Goal: Register for event/course: Sign up to attend an event or enroll in a course

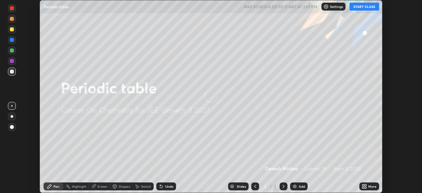
scroll to position [193, 422]
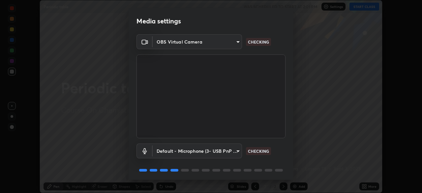
click at [189, 150] on body "Erase all Periodic table WAS SCHEDULED TO START AT 2:01 PM Settings START CLASS…" at bounding box center [211, 96] width 422 height 193
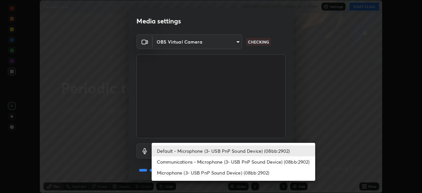
click at [181, 159] on li "Communications - Microphone (3- USB PnP Sound Device) (08bb:2902)" at bounding box center [234, 161] width 164 height 11
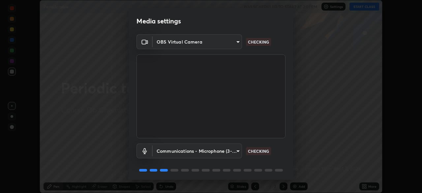
click at [177, 150] on body "Erase all Periodic table WAS SCHEDULED TO START AT 2:01 PM Settings START CLASS…" at bounding box center [211, 96] width 422 height 193
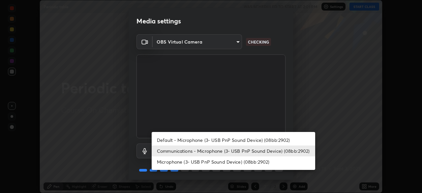
click at [175, 138] on li "Default - Microphone (3- USB PnP Sound Device) (08bb:2902)" at bounding box center [234, 139] width 164 height 11
type input "default"
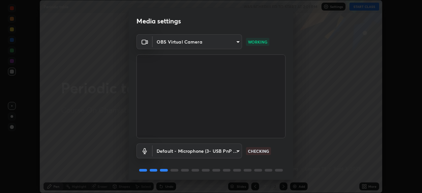
scroll to position [23, 0]
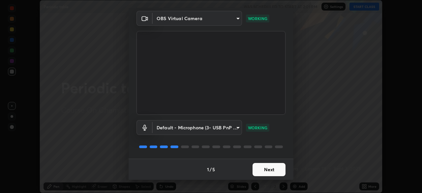
click at [263, 170] on button "Next" at bounding box center [269, 169] width 33 height 13
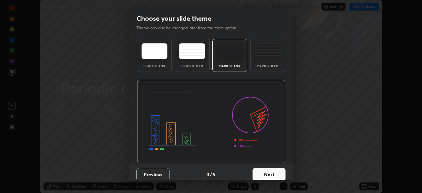
click at [276, 173] on button "Next" at bounding box center [269, 174] width 33 height 13
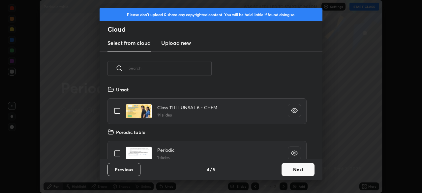
scroll to position [73, 212]
click at [294, 170] on button "Next" at bounding box center [298, 169] width 33 height 13
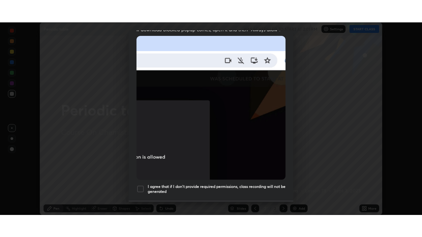
scroll to position [158, 0]
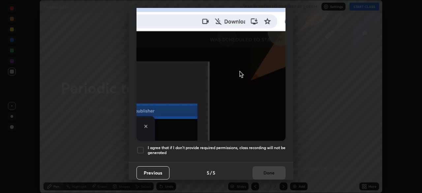
click at [145, 147] on div "I agree that if I don't provide required permissions, class recording will not …" at bounding box center [210, 150] width 149 height 8
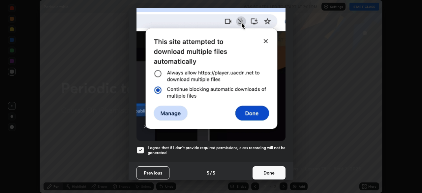
click at [269, 167] on button "Done" at bounding box center [269, 172] width 33 height 13
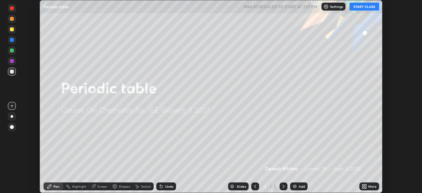
click at [361, 8] on button "START CLASS" at bounding box center [364, 7] width 30 height 8
click at [295, 187] on img at bounding box center [294, 186] width 5 height 5
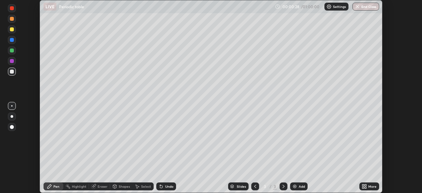
click at [363, 185] on icon at bounding box center [363, 185] width 2 height 2
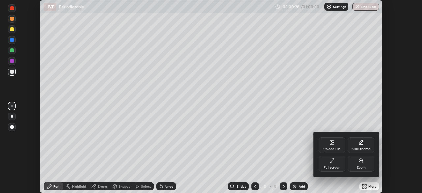
click at [334, 169] on div "Full screen" at bounding box center [332, 167] width 16 height 3
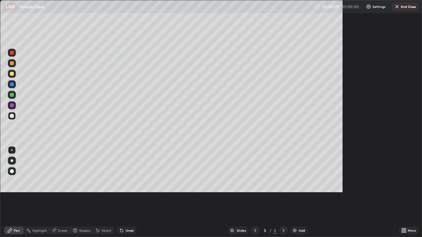
scroll to position [237, 422]
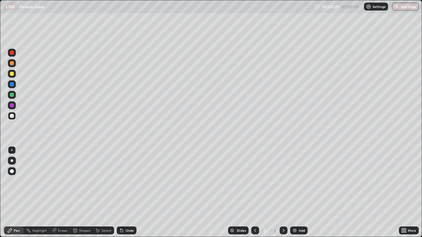
click at [295, 193] on div "Add" at bounding box center [298, 231] width 17 height 8
click at [11, 106] on div at bounding box center [12, 106] width 4 height 4
click at [122, 193] on icon at bounding box center [121, 231] width 3 height 3
click at [15, 95] on div at bounding box center [12, 95] width 8 height 8
click at [13, 84] on div at bounding box center [12, 84] width 4 height 4
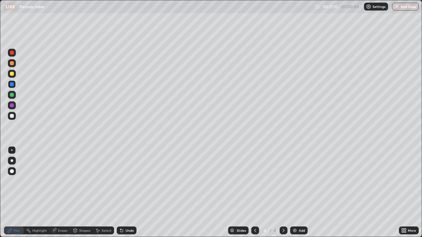
click at [292, 193] on img at bounding box center [294, 230] width 5 height 5
click at [12, 96] on div at bounding box center [12, 95] width 4 height 4
click at [11, 85] on div at bounding box center [12, 84] width 4 height 4
click at [12, 107] on div at bounding box center [12, 106] width 4 height 4
click at [13, 97] on div at bounding box center [12, 95] width 4 height 4
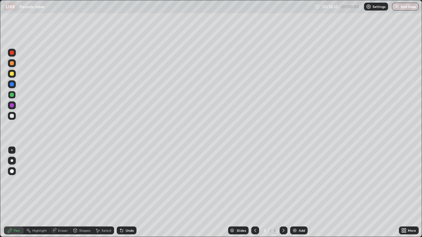
click at [293, 193] on img at bounding box center [294, 230] width 5 height 5
click at [12, 105] on div at bounding box center [12, 106] width 4 height 4
click at [12, 117] on div at bounding box center [12, 116] width 4 height 4
click at [294, 193] on img at bounding box center [294, 230] width 5 height 5
click at [12, 95] on div at bounding box center [12, 95] width 4 height 4
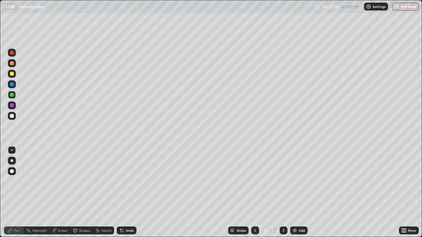
click at [120, 193] on icon at bounding box center [121, 231] width 3 height 3
click at [10, 104] on div at bounding box center [12, 106] width 4 height 4
click at [54, 193] on icon at bounding box center [54, 231] width 4 height 4
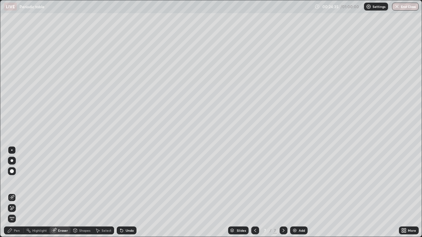
click at [8, 193] on icon at bounding box center [9, 230] width 5 height 5
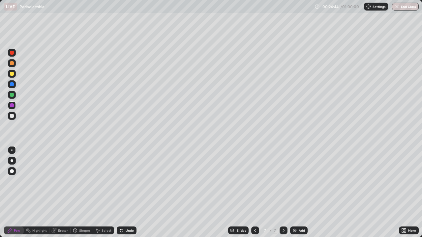
click at [11, 74] on div at bounding box center [12, 74] width 4 height 4
click at [290, 193] on div "Add" at bounding box center [298, 231] width 17 height 8
click at [11, 116] on div at bounding box center [12, 116] width 4 height 4
click at [12, 95] on div at bounding box center [12, 95] width 4 height 4
click at [120, 193] on icon at bounding box center [120, 229] width 1 height 1
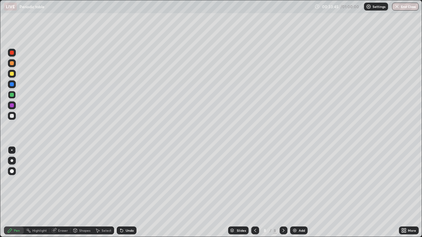
click at [294, 193] on div "Add" at bounding box center [298, 231] width 17 height 8
click at [12, 115] on div at bounding box center [12, 116] width 4 height 4
click at [13, 74] on div at bounding box center [12, 74] width 4 height 4
click at [12, 54] on div at bounding box center [12, 53] width 4 height 4
click at [405, 5] on button "End Class" at bounding box center [405, 7] width 27 height 8
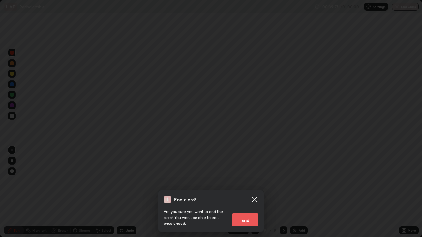
click at [247, 193] on button "End" at bounding box center [245, 220] width 26 height 13
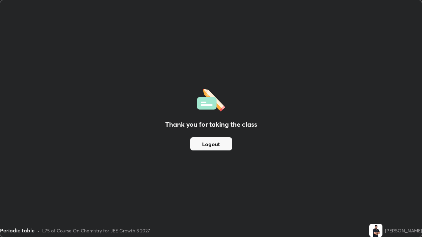
click at [210, 146] on button "Logout" at bounding box center [211, 143] width 42 height 13
